Goal: Browse casually

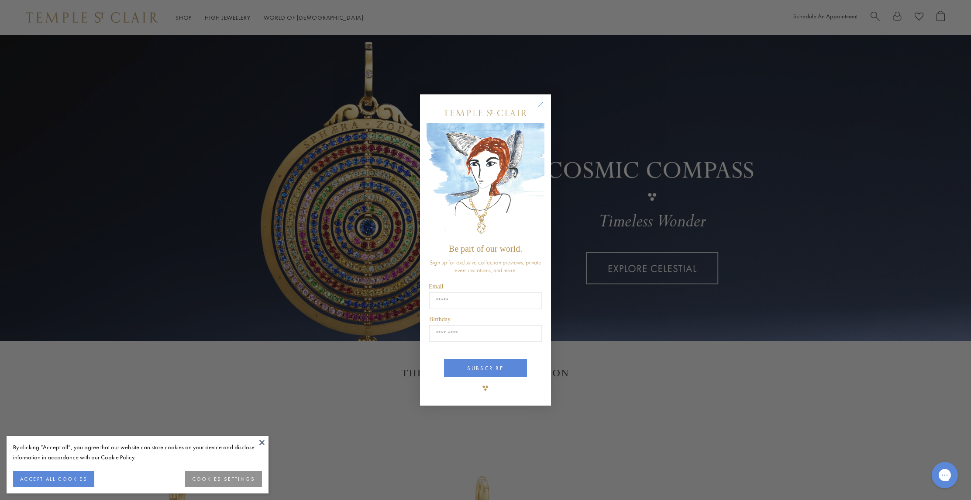
click at [305, 19] on div "Close dialog Be part of our world. Sign up for exclusive collection previews, p…" at bounding box center [485, 250] width 971 height 500
click at [542, 104] on circle "Close dialog" at bounding box center [541, 104] width 10 height 10
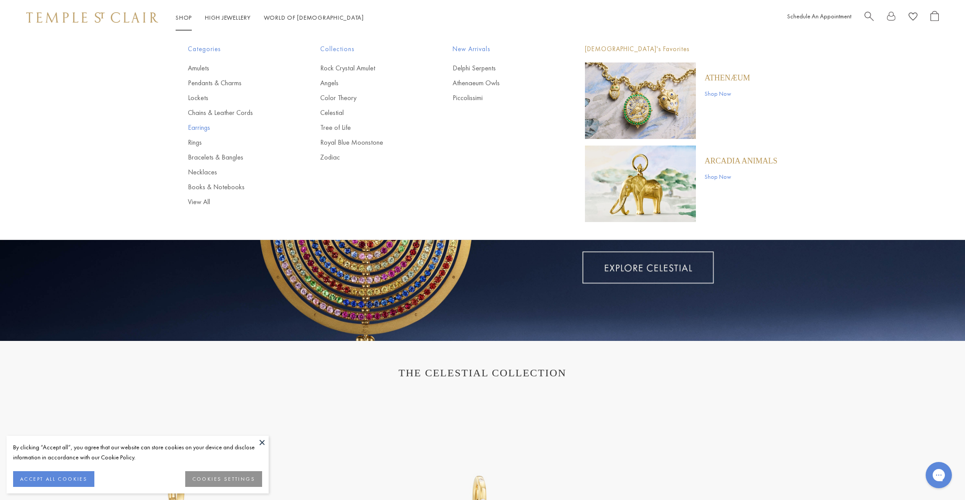
click at [196, 127] on link "Earrings" at bounding box center [236, 128] width 97 height 10
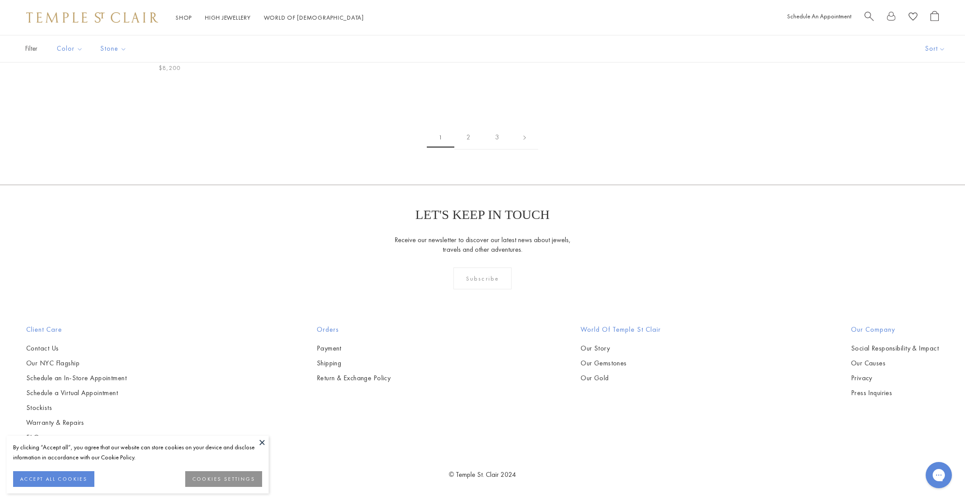
scroll to position [5537, 0]
click at [470, 149] on link "2" at bounding box center [468, 137] width 28 height 24
click at [510, 149] on link "3" at bounding box center [510, 137] width 28 height 24
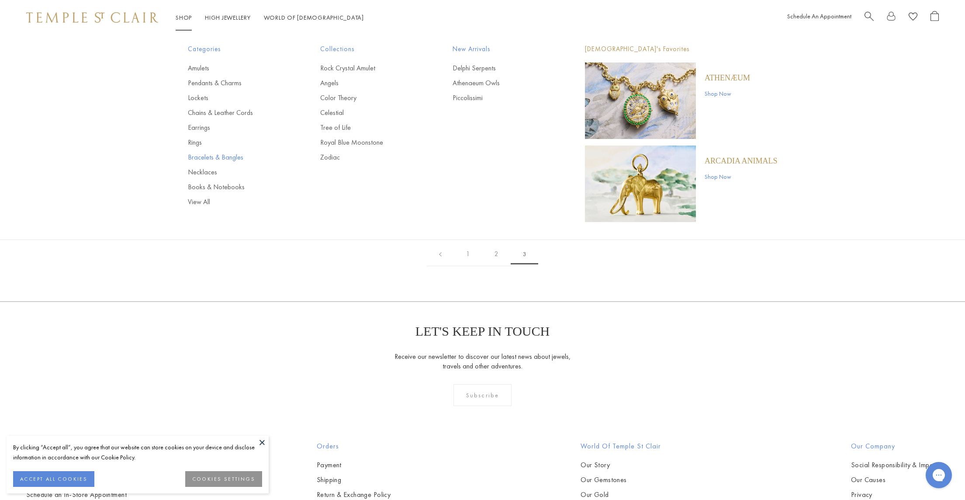
scroll to position [0, 0]
click at [223, 157] on link "Bracelets & Bangles" at bounding box center [236, 157] width 97 height 10
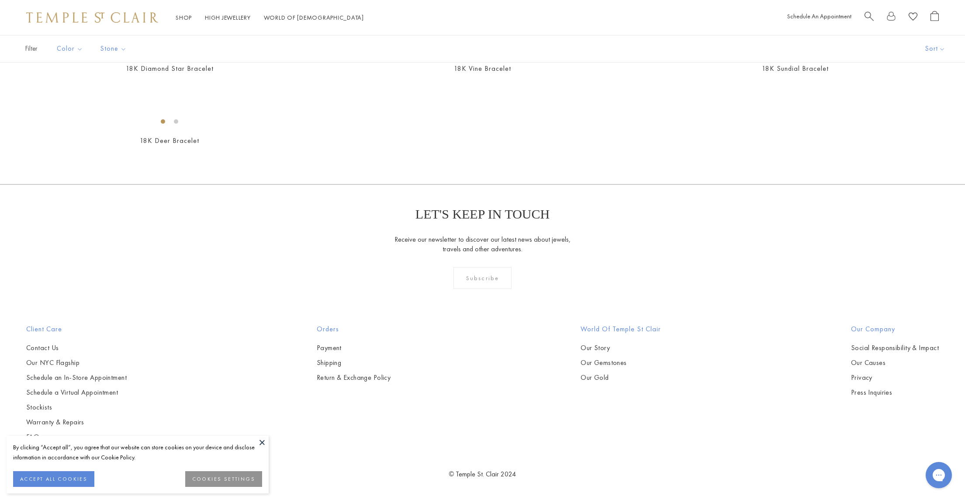
scroll to position [3544, 0]
click at [0, 0] on img at bounding box center [0, 0] width 0 height 0
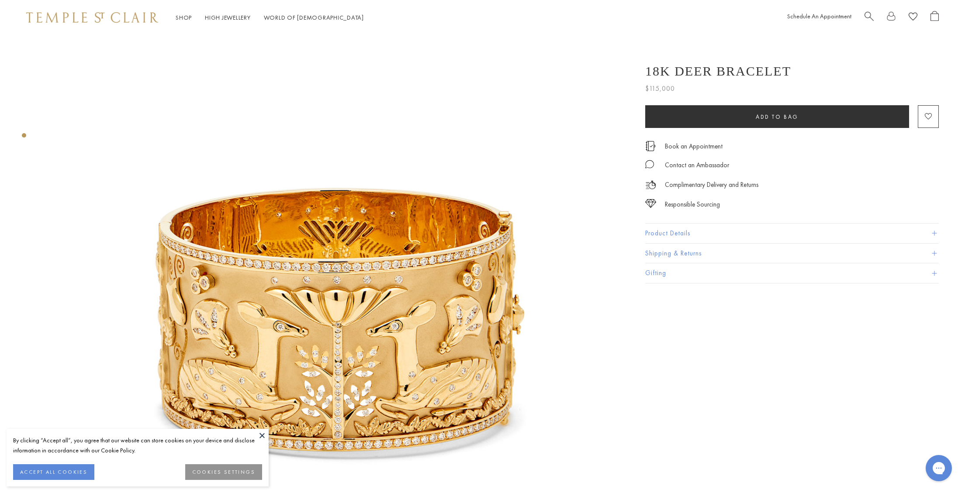
click at [86, 17] on img at bounding box center [92, 17] width 132 height 10
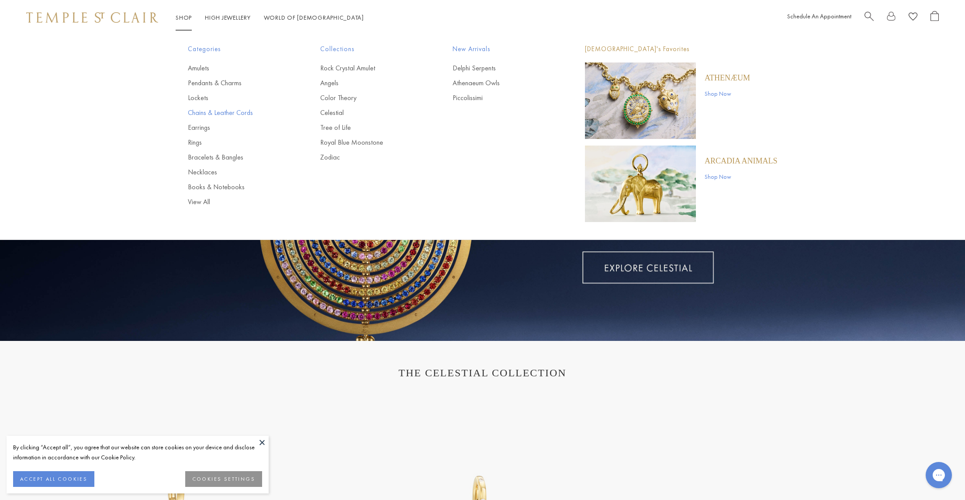
click at [231, 114] on link "Chains & Leather Cords" at bounding box center [236, 113] width 97 height 10
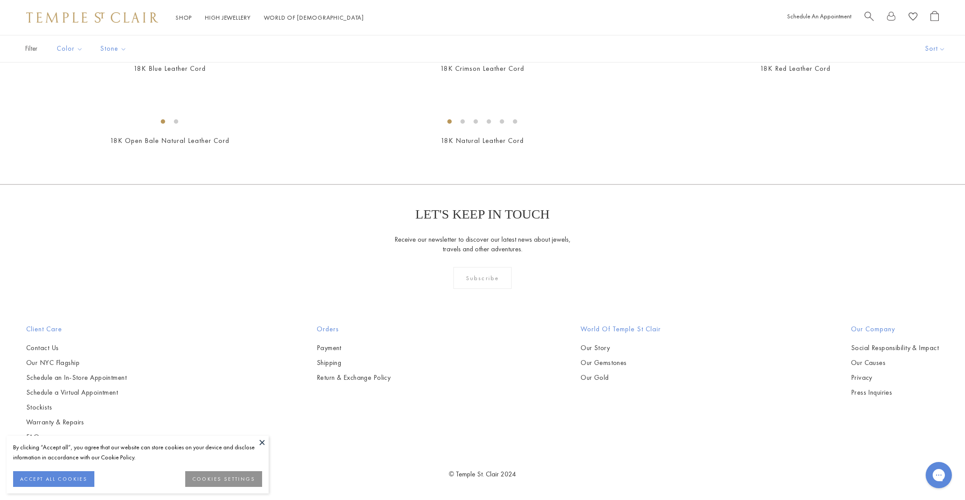
scroll to position [2423, 0]
